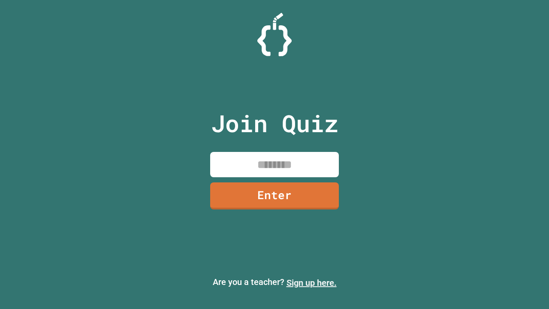
click at [311, 283] on link "Sign up here." at bounding box center [312, 283] width 50 height 10
